Goal: Task Accomplishment & Management: Complete application form

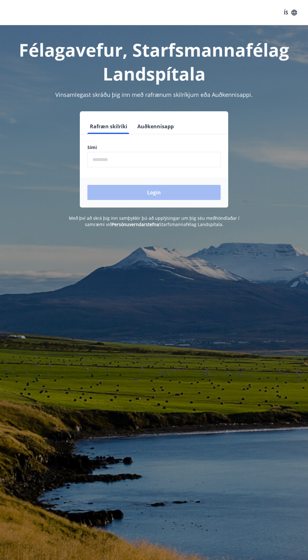
click at [104, 161] on input "phone" at bounding box center [153, 159] width 133 height 15
type input "********"
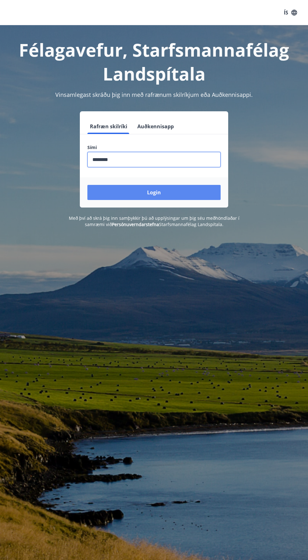
click at [149, 196] on button "Login" at bounding box center [153, 192] width 133 height 15
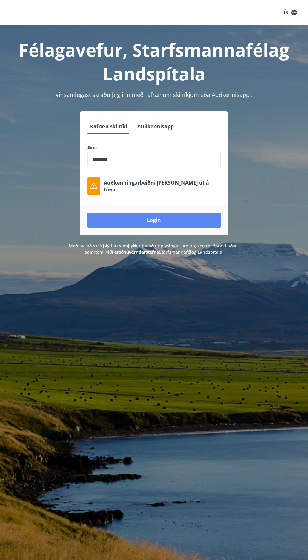
click at [166, 221] on button "Login" at bounding box center [153, 219] width 133 height 15
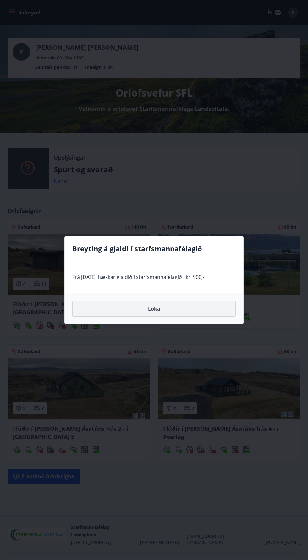
click at [154, 306] on button "Loka" at bounding box center [153, 309] width 163 height 16
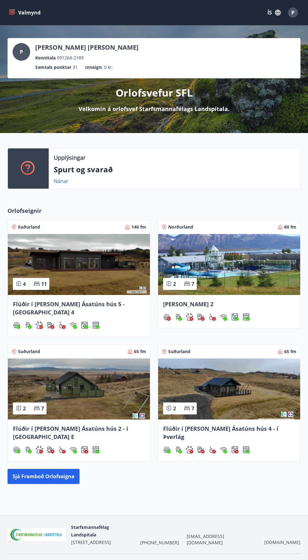
click at [22, 8] on button "Valmynd" at bounding box center [26, 12] width 36 height 11
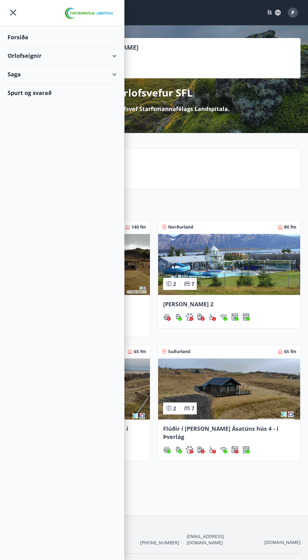
click at [14, 40] on div "Forsíða" at bounding box center [62, 37] width 109 height 19
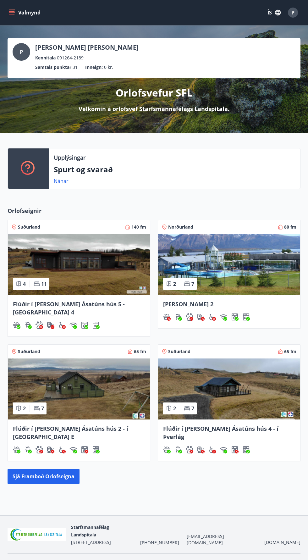
click at [68, 179] on div "Nánar" at bounding box center [64, 181] width 20 height 8
click at [59, 181] on link "Nánar" at bounding box center [61, 181] width 15 height 7
